Goal: Task Accomplishment & Management: Manage account settings

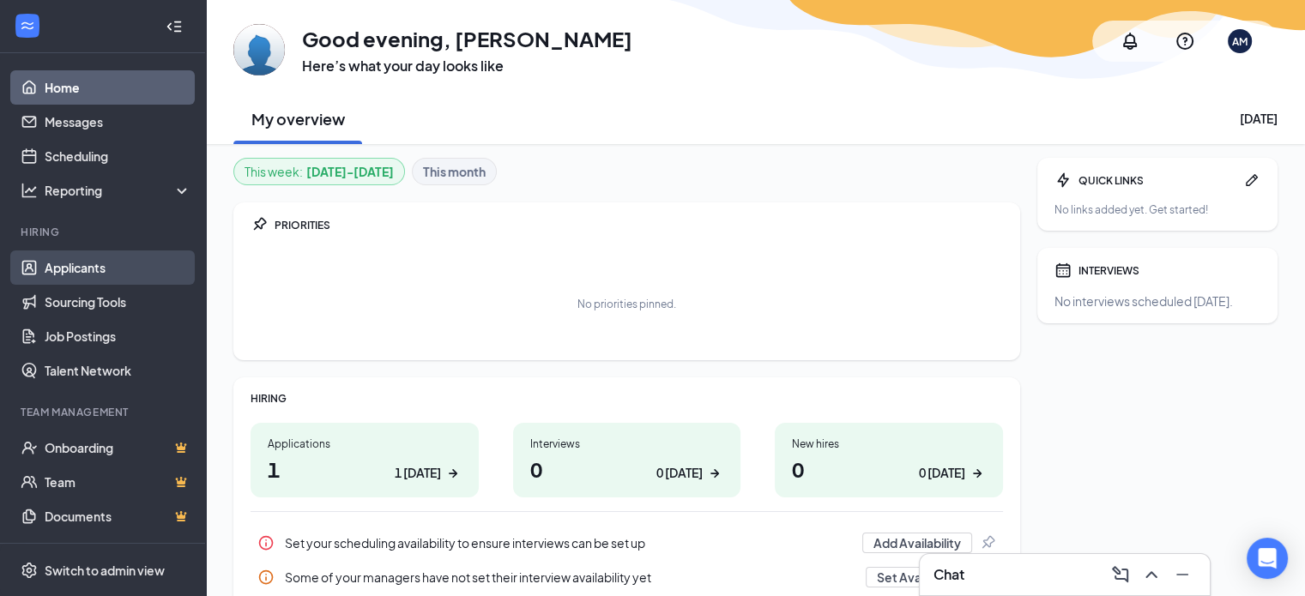
click at [96, 272] on link "Applicants" at bounding box center [118, 268] width 147 height 34
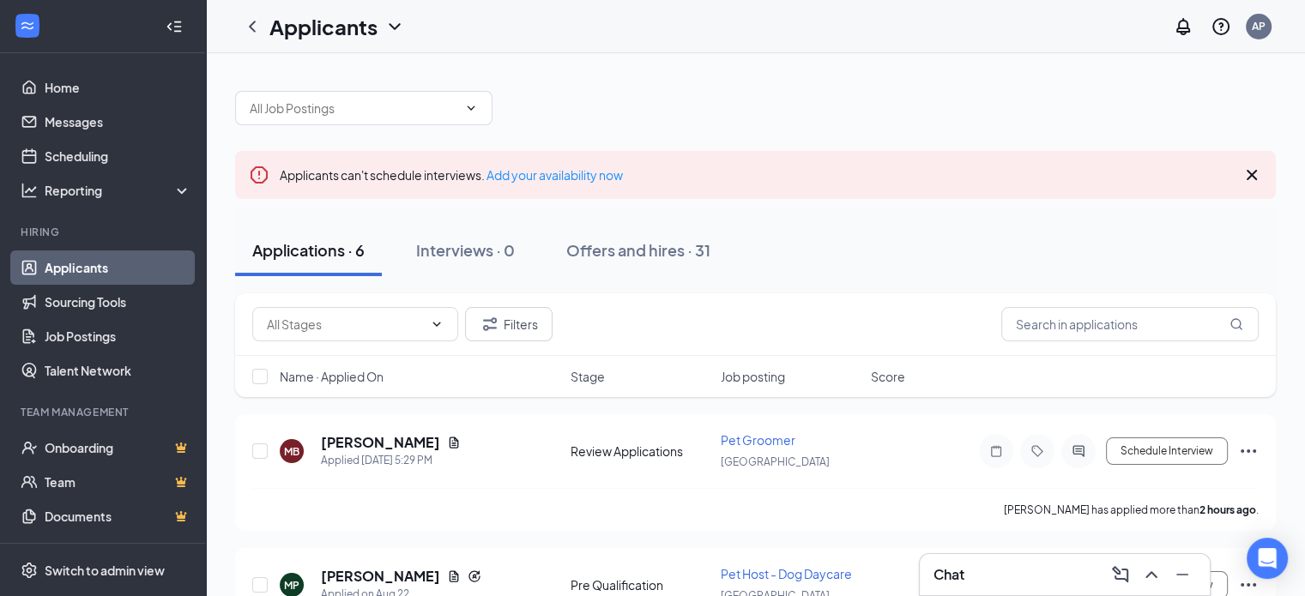
scroll to position [114, 0]
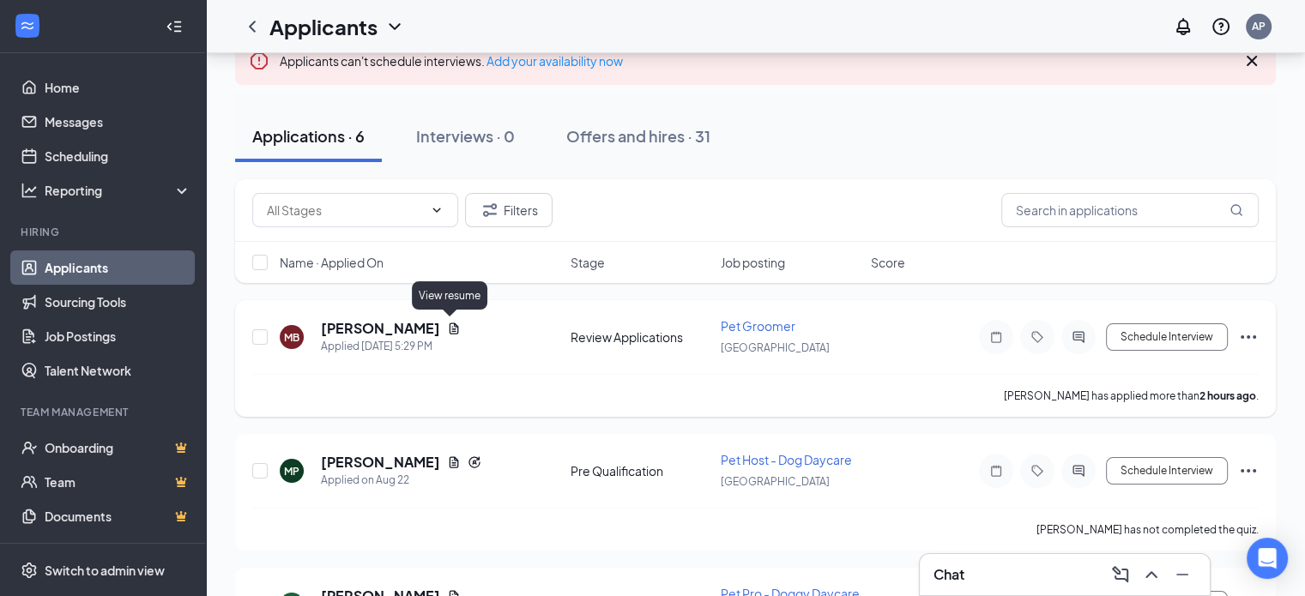
click at [452, 329] on icon "Document" at bounding box center [454, 329] width 14 height 14
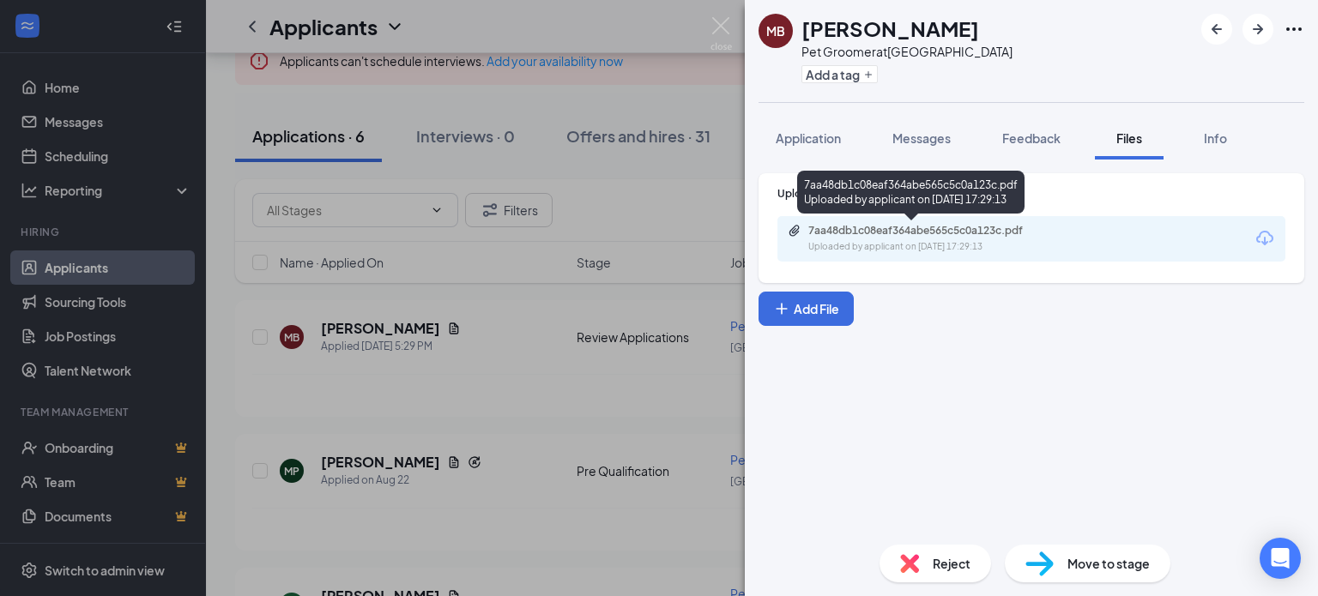
click at [976, 232] on div "7aa48db1c08eaf364abe565c5c0a123c.pdf" at bounding box center [928, 231] width 240 height 14
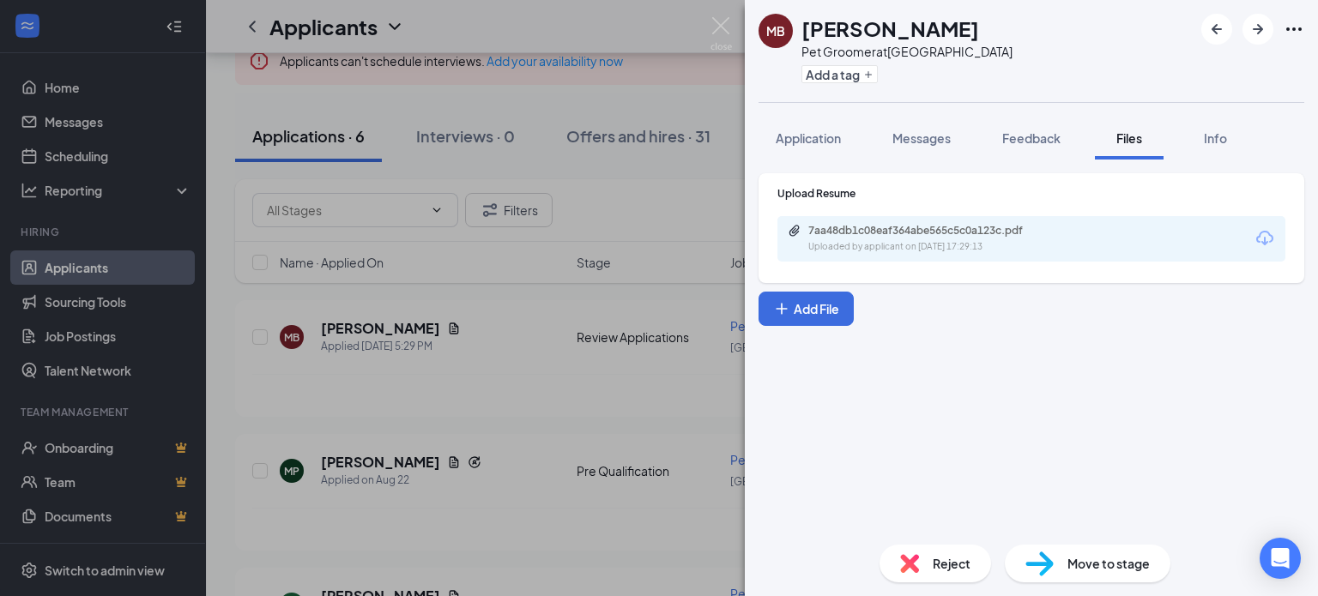
click at [913, 562] on img at bounding box center [909, 563] width 19 height 19
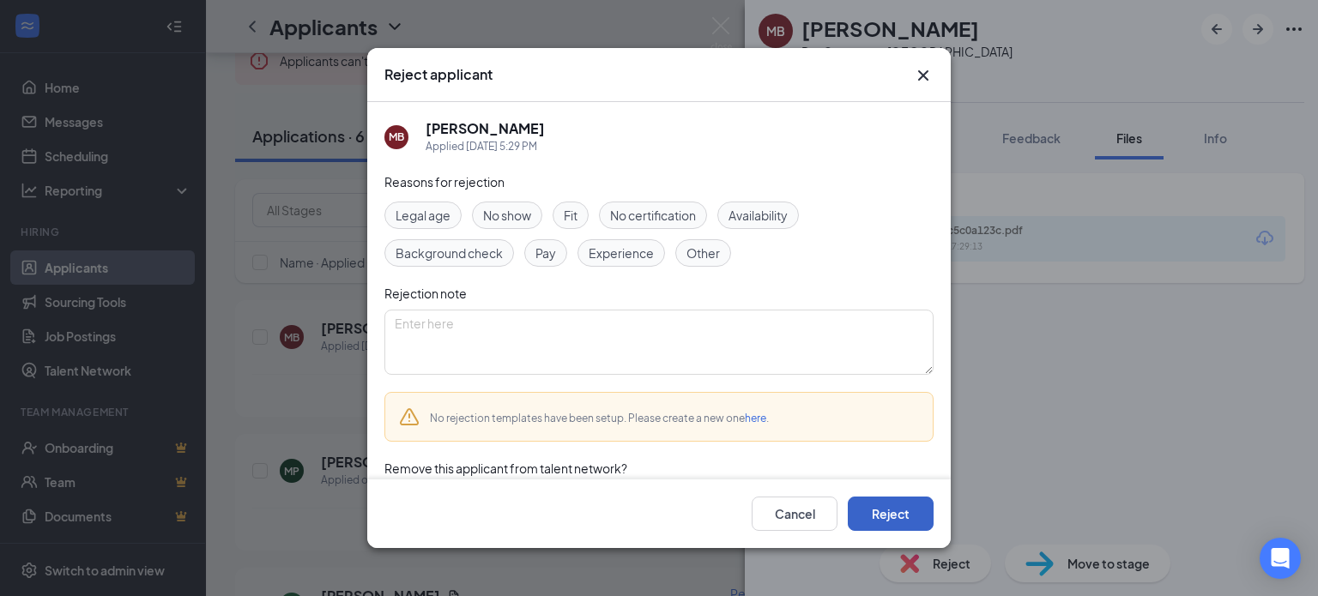
click at [856, 501] on button "Reject" at bounding box center [891, 514] width 86 height 34
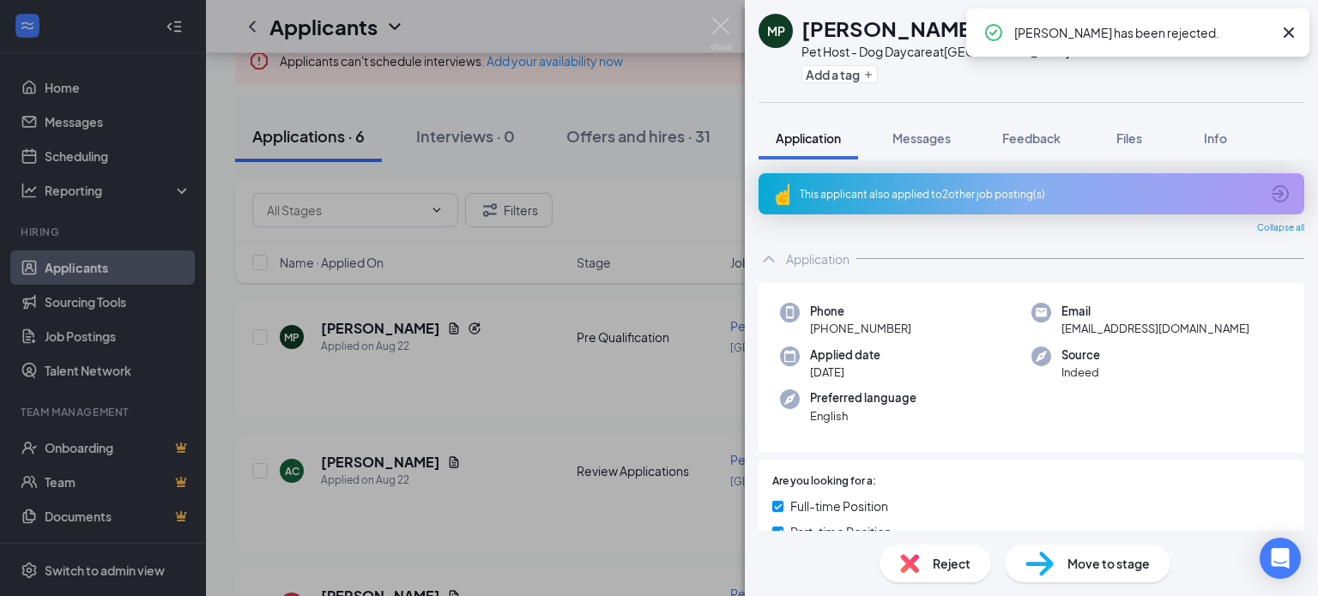
click at [496, 421] on div "[PERSON_NAME] [PERSON_NAME] Pet Host - Dog Daycare at [GEOGRAPHIC_DATA] Add a t…" at bounding box center [659, 298] width 1318 height 596
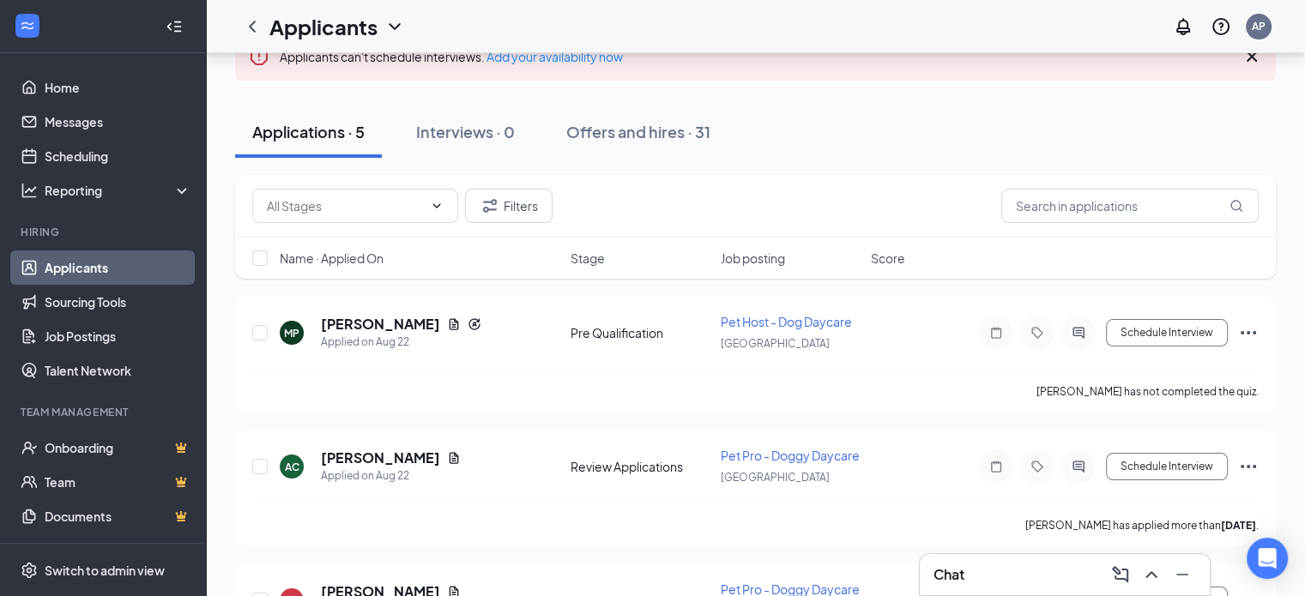
scroll to position [114, 0]
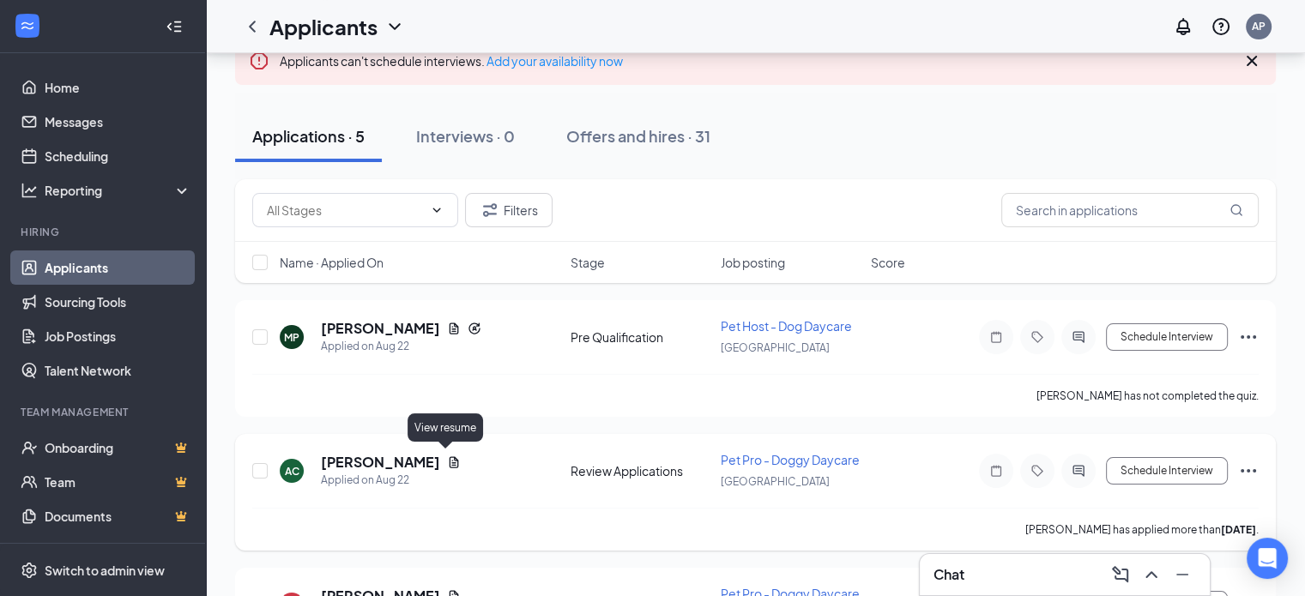
click at [447, 458] on icon "Document" at bounding box center [454, 463] width 14 height 14
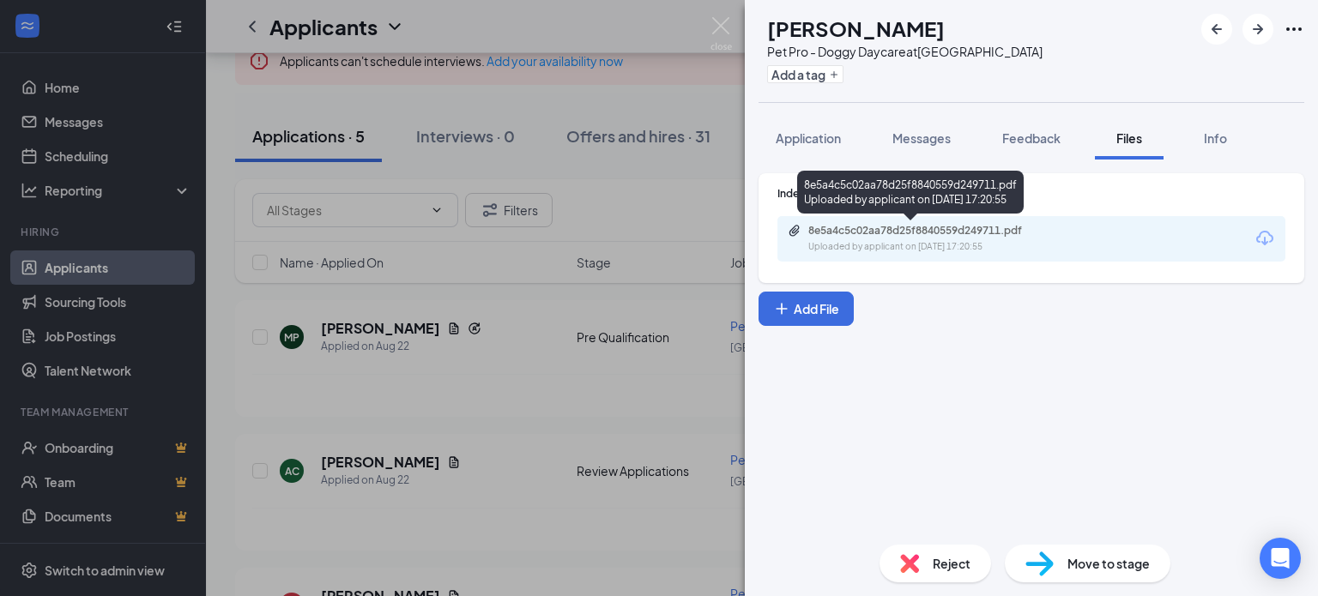
click at [877, 245] on div "Uploaded by applicant on [DATE] 17:20:55" at bounding box center [936, 247] width 257 height 14
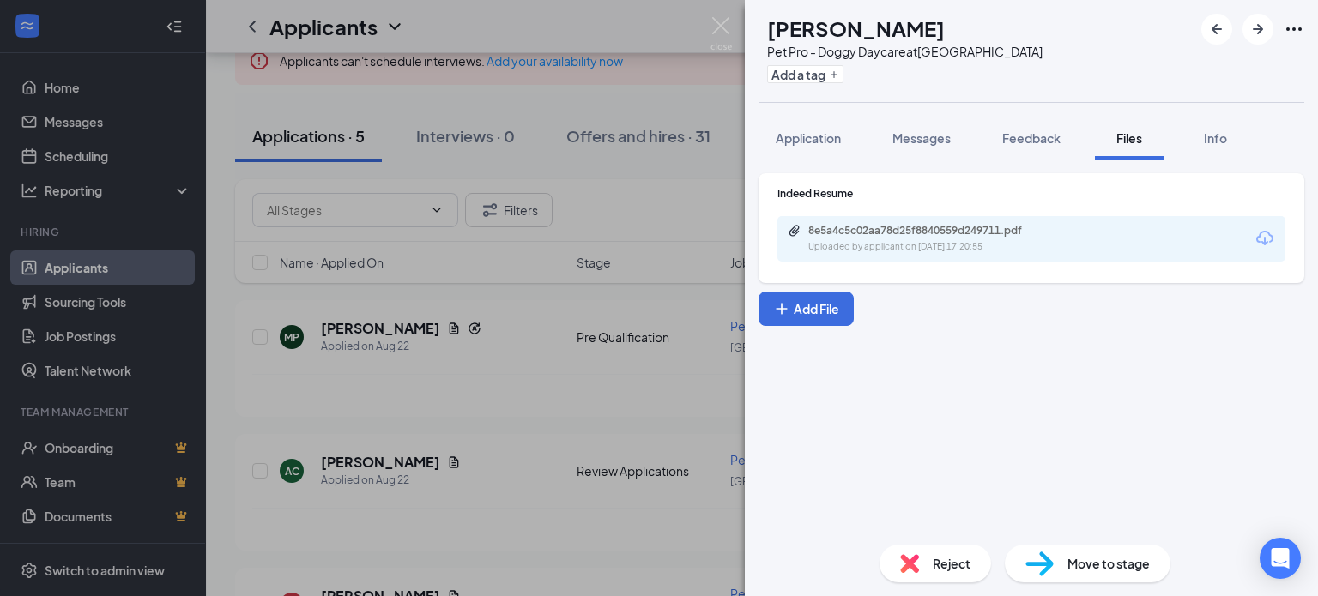
click at [930, 559] on div "Reject" at bounding box center [936, 564] width 112 height 38
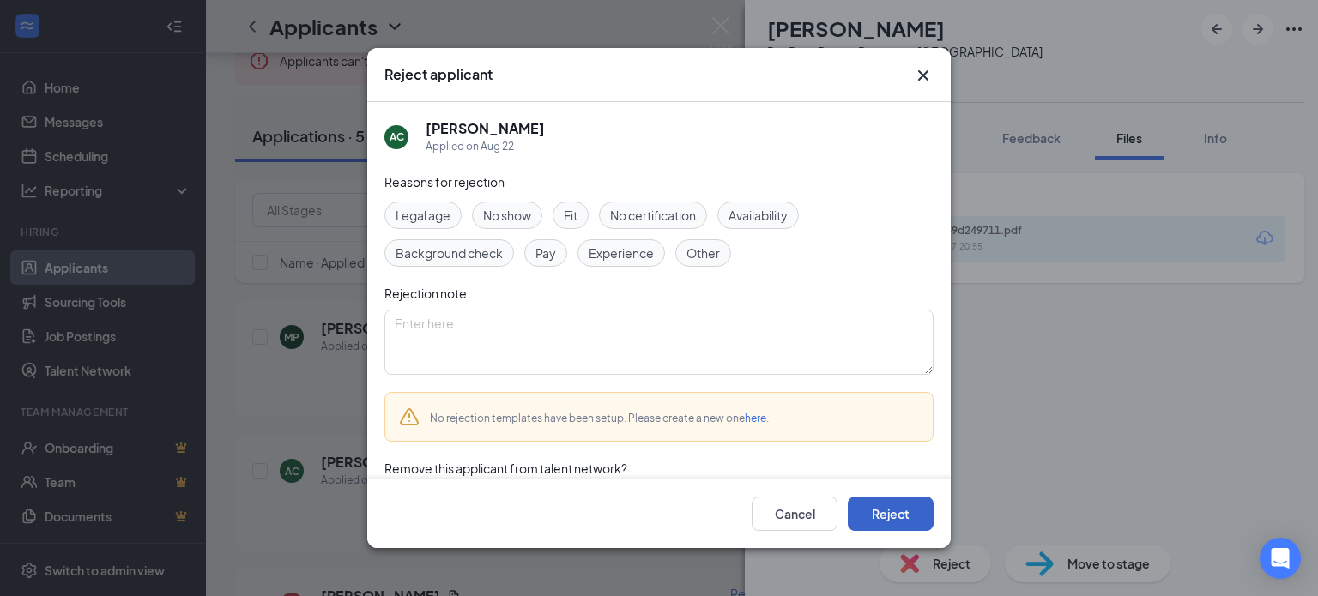
click at [873, 511] on button "Reject" at bounding box center [891, 514] width 86 height 34
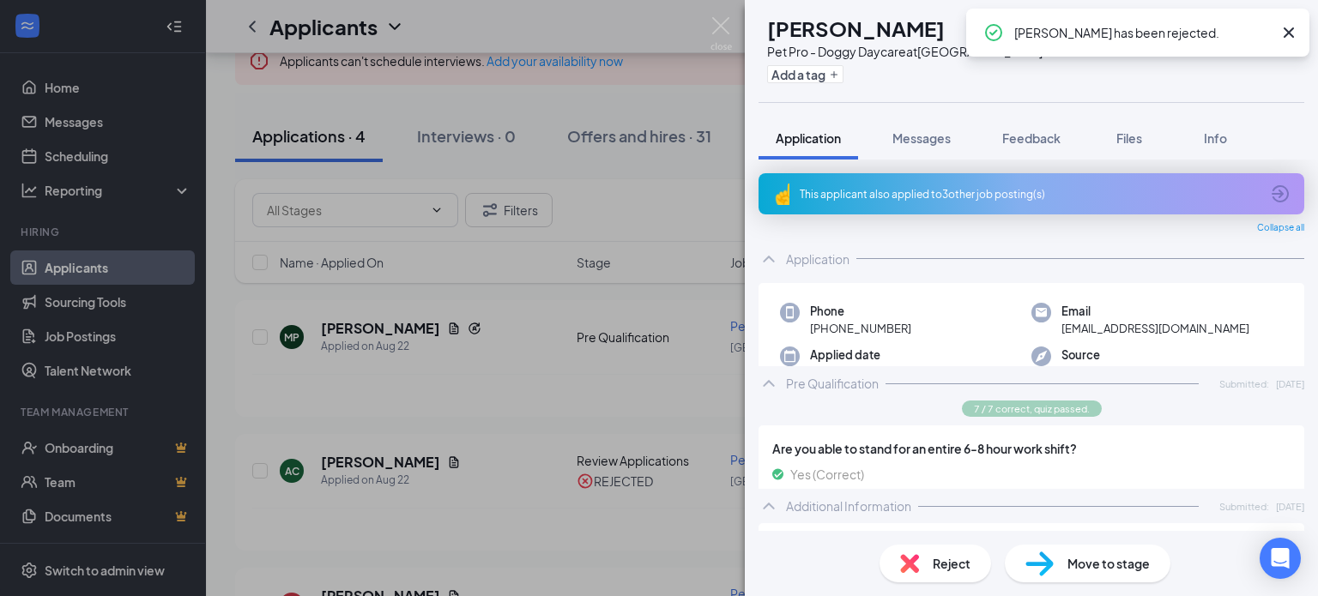
click at [491, 440] on div "KK [PERSON_NAME] Pet Pro - Doggy Daycare at [GEOGRAPHIC_DATA] Add a tag Applica…" at bounding box center [659, 298] width 1318 height 596
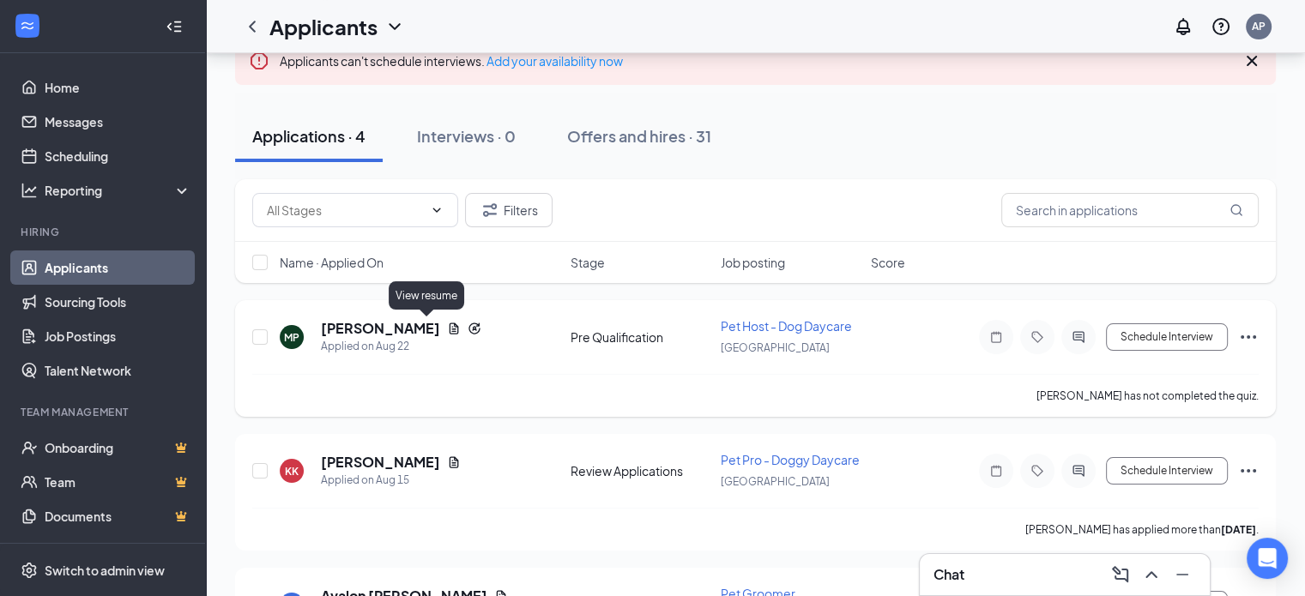
click at [447, 326] on icon "Document" at bounding box center [454, 329] width 14 height 14
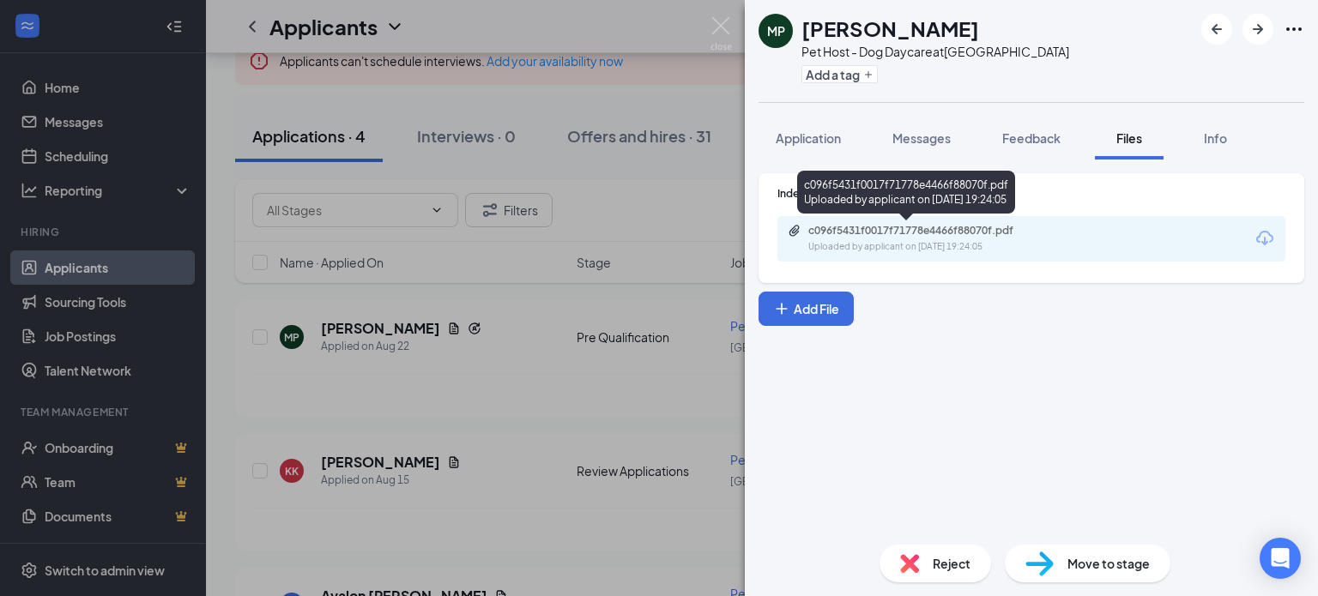
click at [923, 235] on div "c096f5431f0017f71778e4466f88070f.pdf" at bounding box center [928, 231] width 240 height 14
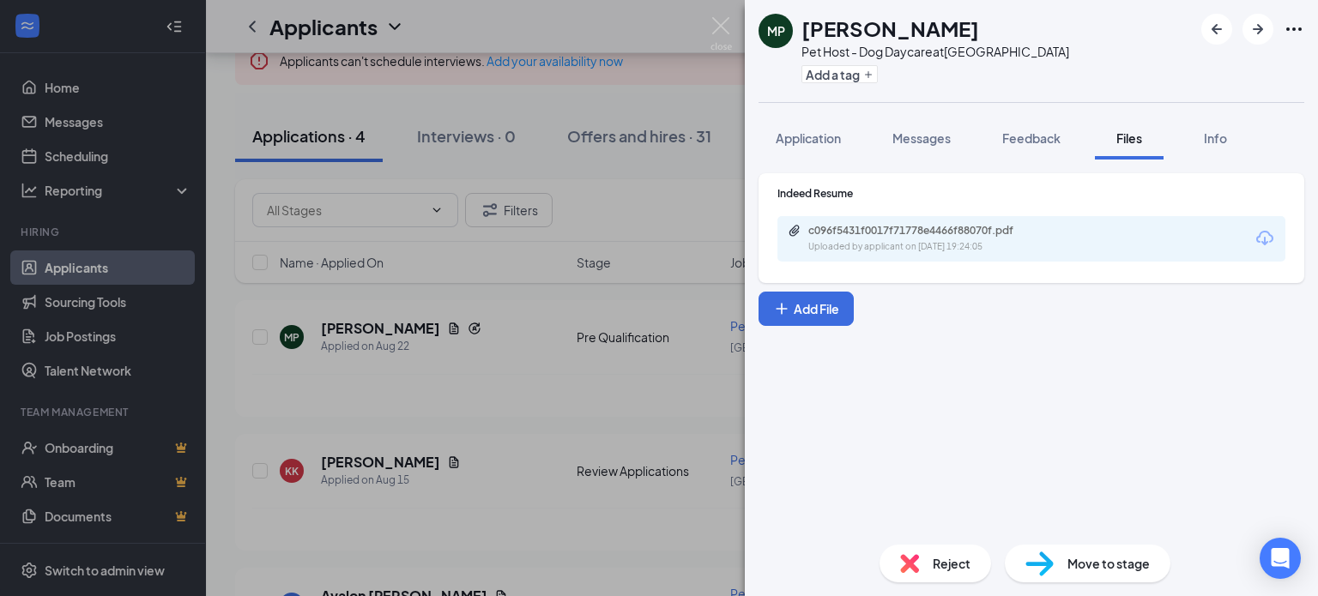
click at [508, 388] on div "[PERSON_NAME] [PERSON_NAME] Pet Host - Dog Daycare at [GEOGRAPHIC_DATA] Add a t…" at bounding box center [659, 298] width 1318 height 596
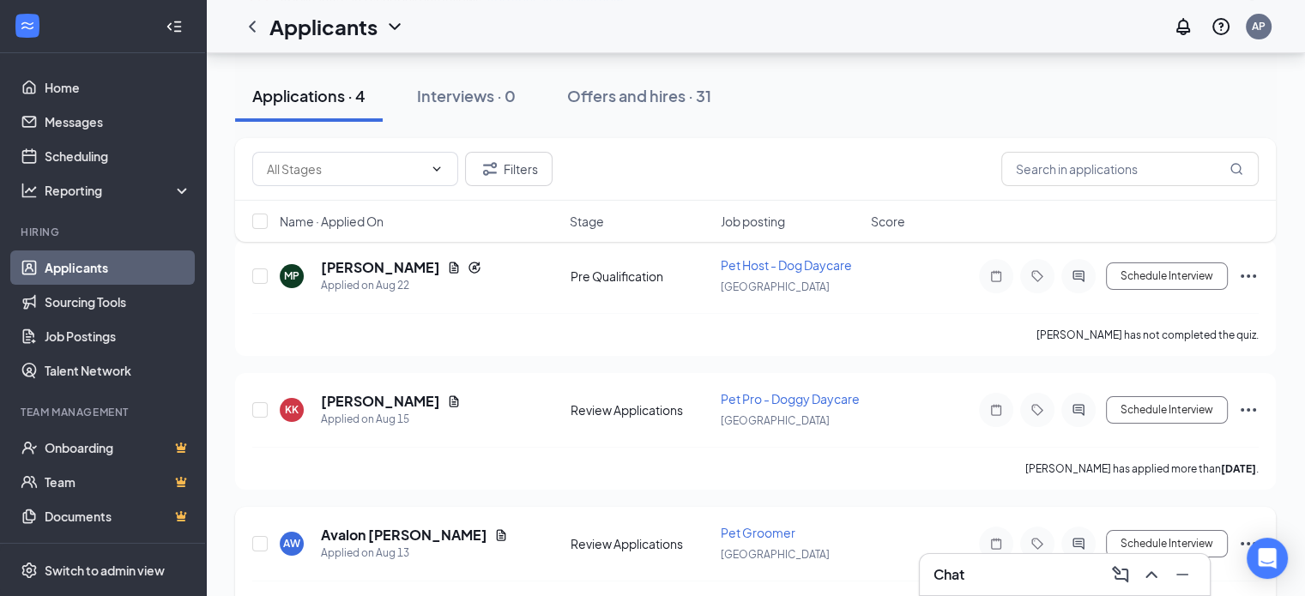
scroll to position [120, 0]
